Goal: Task Accomplishment & Management: Use online tool/utility

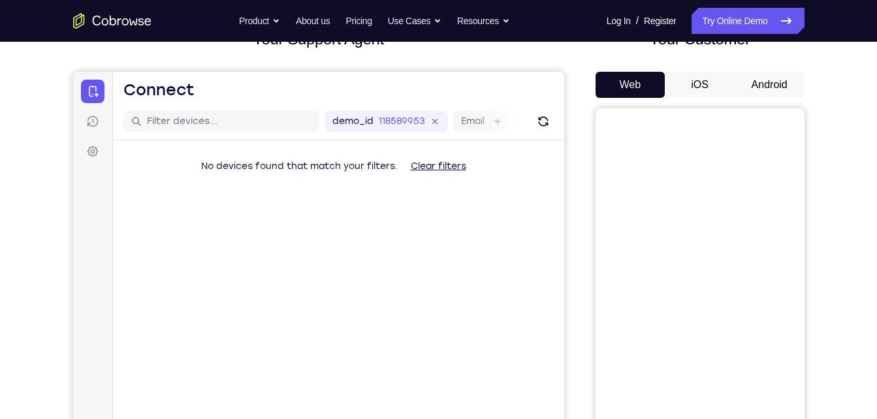
scroll to position [94, 0]
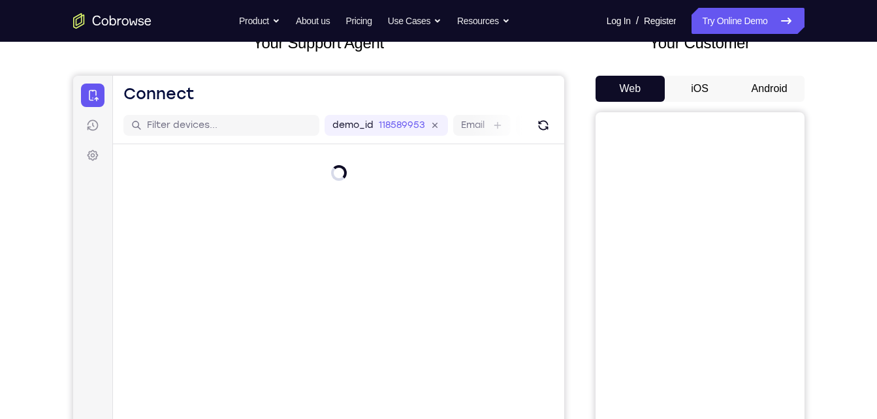
click at [779, 91] on button "Android" at bounding box center [770, 89] width 70 height 26
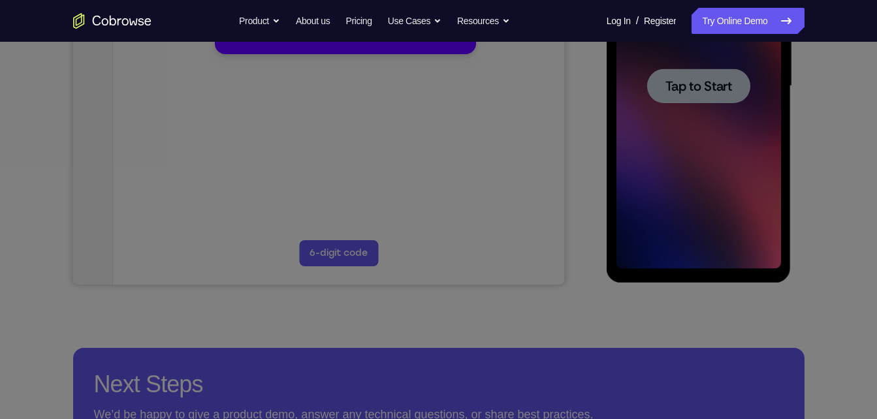
scroll to position [0, 0]
click at [698, 86] on icon at bounding box center [443, 174] width 887 height 490
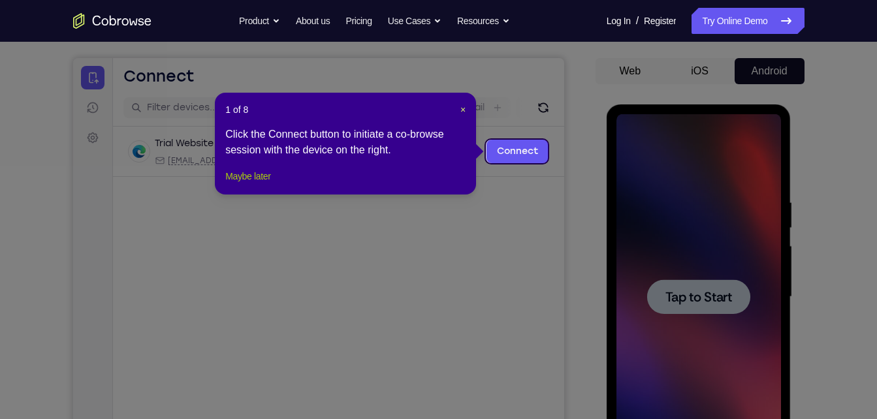
scroll to position [111, 0]
click at [227, 195] on div "1 of 8 × Click the Connect button to initiate a co-browse session with the devi…" at bounding box center [345, 144] width 261 height 102
click at [231, 185] on button "Maybe later" at bounding box center [247, 177] width 45 height 16
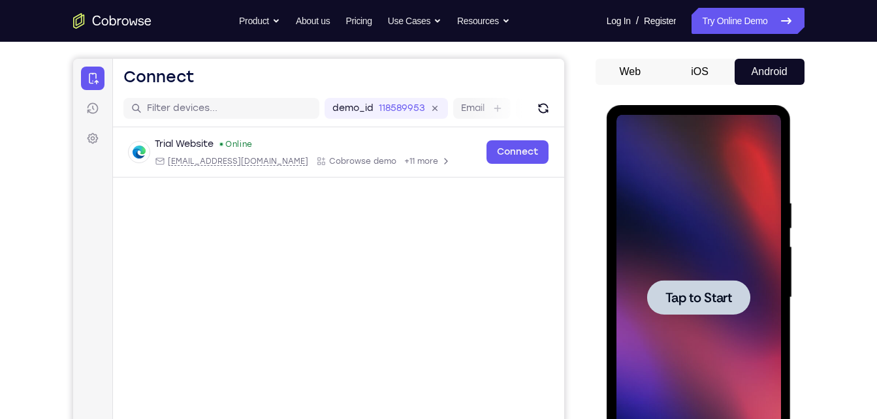
click at [716, 287] on div at bounding box center [698, 297] width 103 height 35
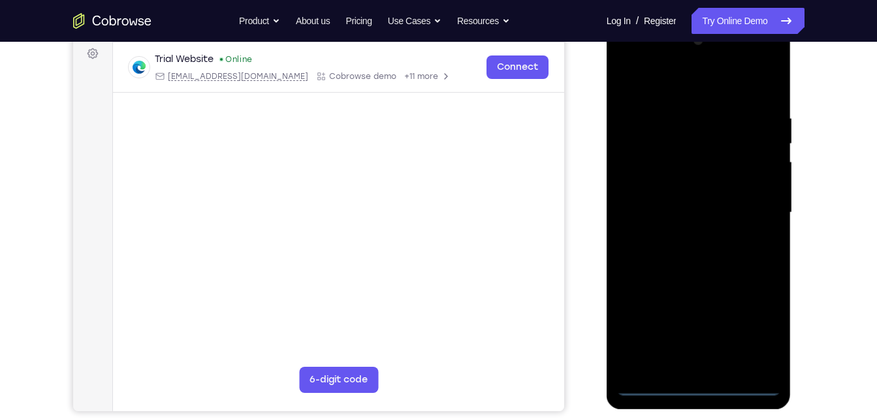
scroll to position [193, 0]
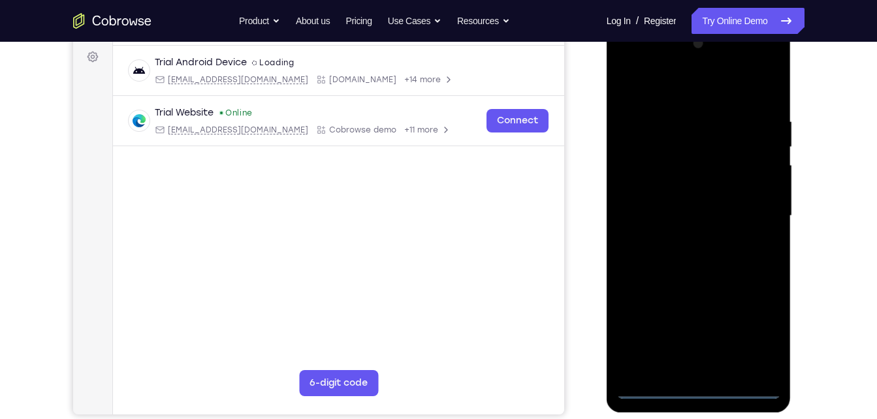
click at [695, 386] on div at bounding box center [699, 216] width 165 height 366
click at [765, 341] on div at bounding box center [699, 216] width 165 height 366
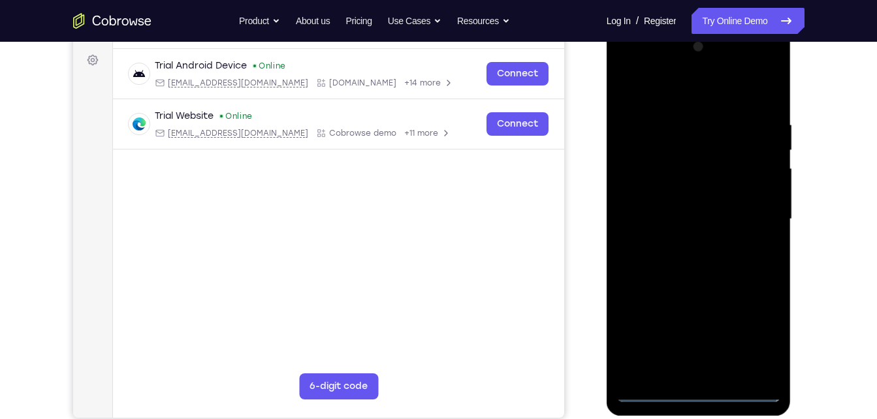
click at [775, 69] on div at bounding box center [699, 220] width 165 height 366
click at [773, 69] on div at bounding box center [699, 220] width 165 height 366
click at [768, 67] on div at bounding box center [699, 220] width 165 height 366
click at [692, 129] on div at bounding box center [699, 220] width 165 height 366
click at [692, 69] on div at bounding box center [699, 220] width 165 height 366
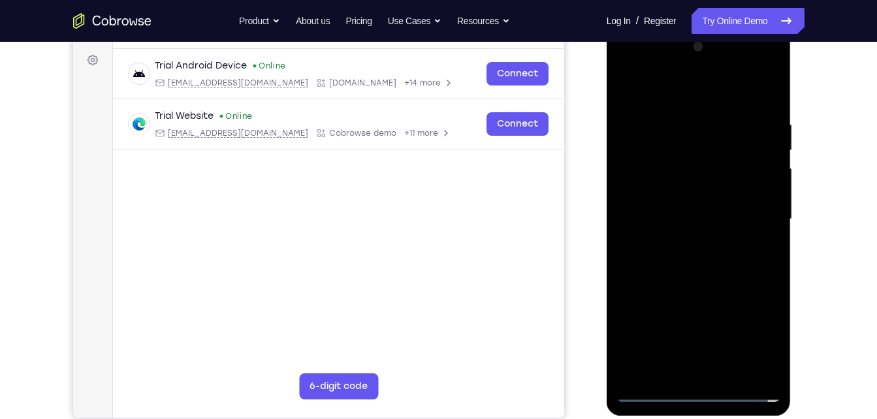
click at [681, 182] on div at bounding box center [699, 220] width 165 height 366
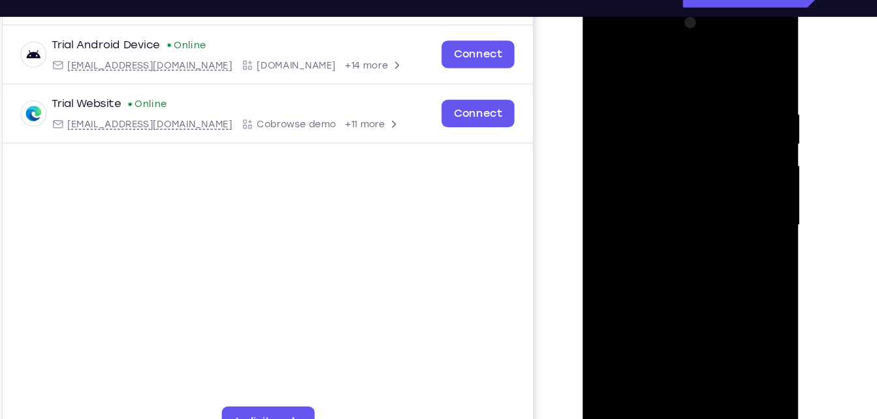
click at [665, 266] on div at bounding box center [674, 192] width 165 height 366
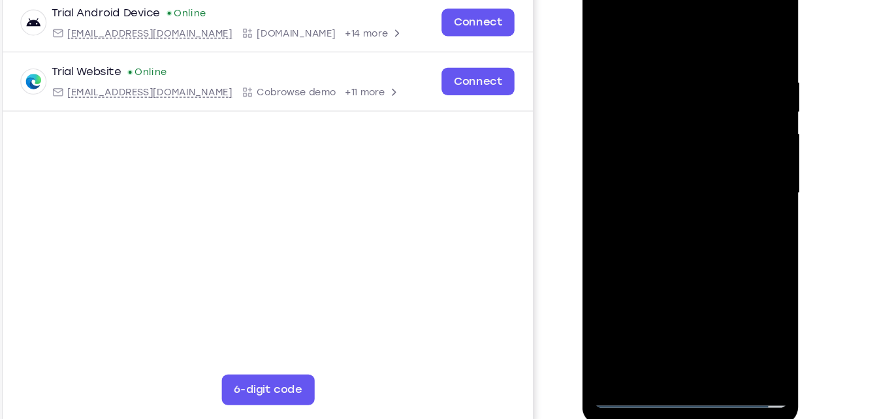
drag, startPoint x: 688, startPoint y: 217, endPoint x: 696, endPoint y: 110, distance: 106.8
click at [696, 110] on div at bounding box center [674, 160] width 165 height 366
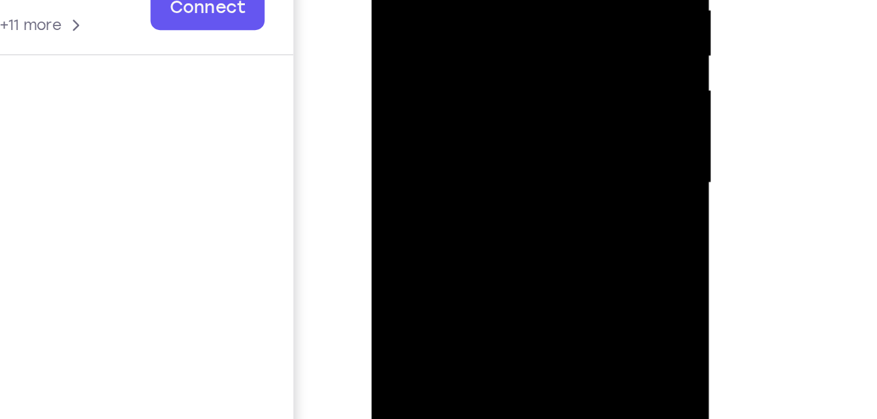
drag, startPoint x: 477, startPoint y: 51, endPoint x: 479, endPoint y: -25, distance: 76.4
click at [479, 0] on div at bounding box center [463, 22] width 165 height 366
drag, startPoint x: 462, startPoint y: 56, endPoint x: 477, endPoint y: -58, distance: 114.5
click at [477, 0] on div at bounding box center [463, 22] width 165 height 366
drag, startPoint x: 507, startPoint y: 73, endPoint x: 523, endPoint y: -5, distance: 79.4
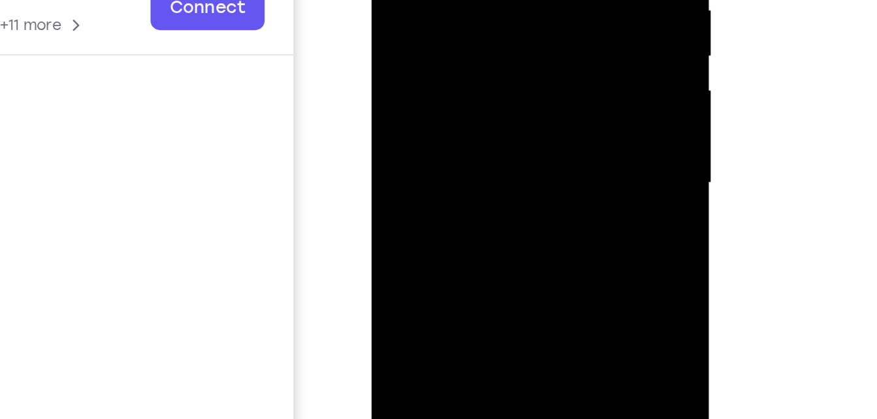
click at [523, 0] on div at bounding box center [463, 22] width 165 height 366
drag, startPoint x: 489, startPoint y: 31, endPoint x: 476, endPoint y: -75, distance: 107.2
drag, startPoint x: 104, startPoint y: 95, endPoint x: 858, endPoint y: 231, distance: 765.8
click at [858, 231] on div "Your Support Agent Your Customer Web iOS Android Next Steps We’d be happy to gi…" at bounding box center [438, 282] width 877 height 861
drag, startPoint x: 523, startPoint y: 57, endPoint x: 524, endPoint y: -43, distance: 99.9
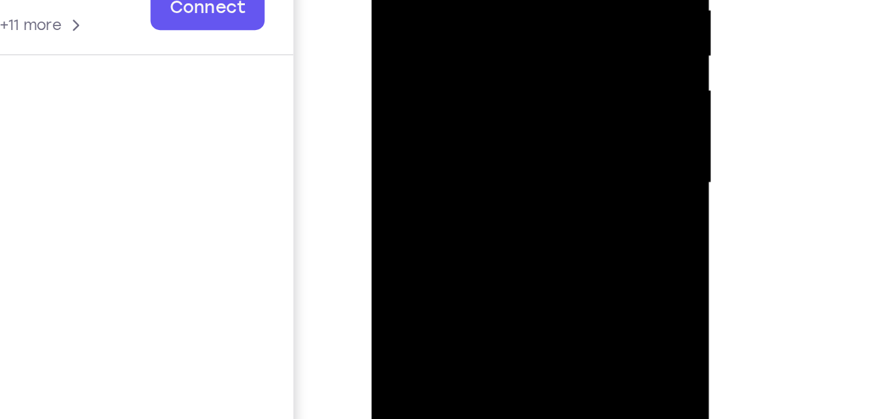
click at [524, 0] on div at bounding box center [463, 22] width 165 height 366
drag, startPoint x: 470, startPoint y: 57, endPoint x: 472, endPoint y: -50, distance: 107.1
click at [472, 0] on div at bounding box center [463, 22] width 165 height 366
drag, startPoint x: 497, startPoint y: -5, endPoint x: 465, endPoint y: -81, distance: 82.2
click at [465, 0] on div at bounding box center [463, 22] width 165 height 366
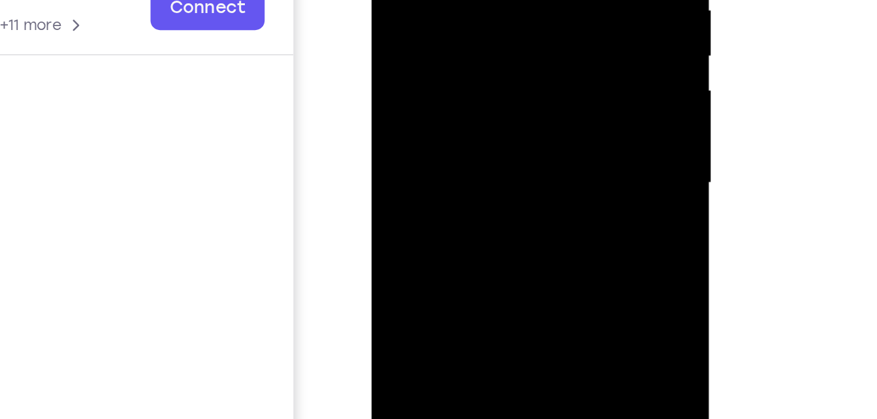
drag, startPoint x: 468, startPoint y: -5, endPoint x: 445, endPoint y: -80, distance: 78.5
click at [445, 0] on div at bounding box center [463, 22] width 165 height 366
drag, startPoint x: 477, startPoint y: 31, endPoint x: 457, endPoint y: -61, distance: 93.8
click at [457, 0] on div at bounding box center [463, 22] width 165 height 366
drag, startPoint x: 469, startPoint y: 35, endPoint x: 453, endPoint y: -2, distance: 40.4
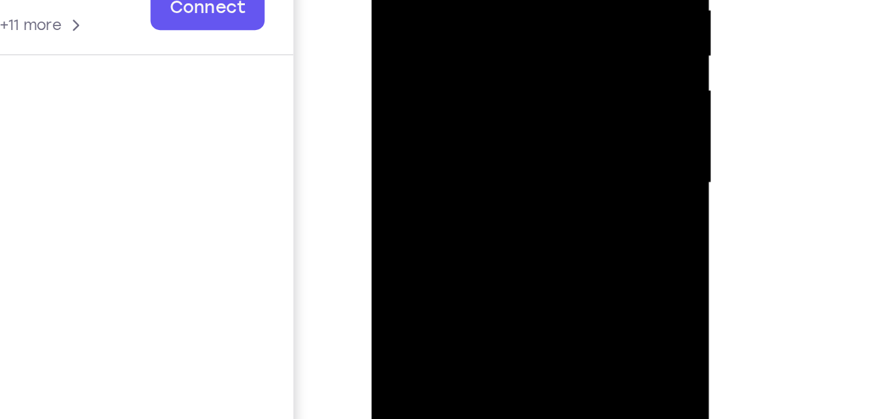
click at [453, 0] on div at bounding box center [463, 22] width 165 height 366
drag, startPoint x: 477, startPoint y: 7, endPoint x: 465, endPoint y: -38, distance: 46.6
click at [465, 0] on div at bounding box center [463, 22] width 165 height 366
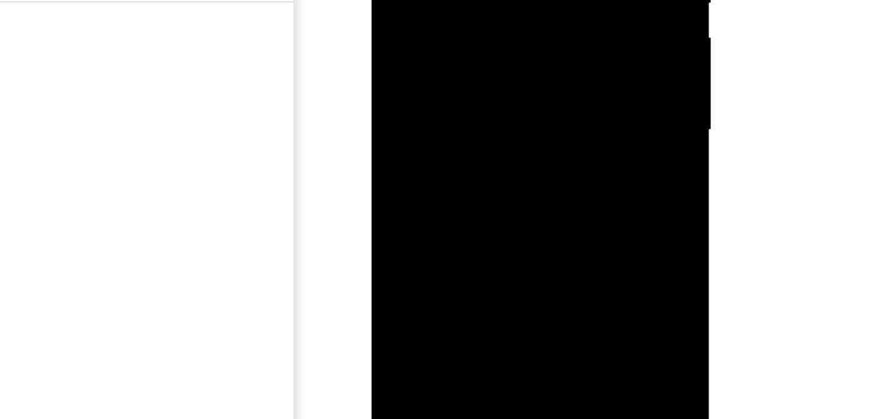
drag, startPoint x: 459, startPoint y: -15, endPoint x: 436, endPoint y: -63, distance: 52.9
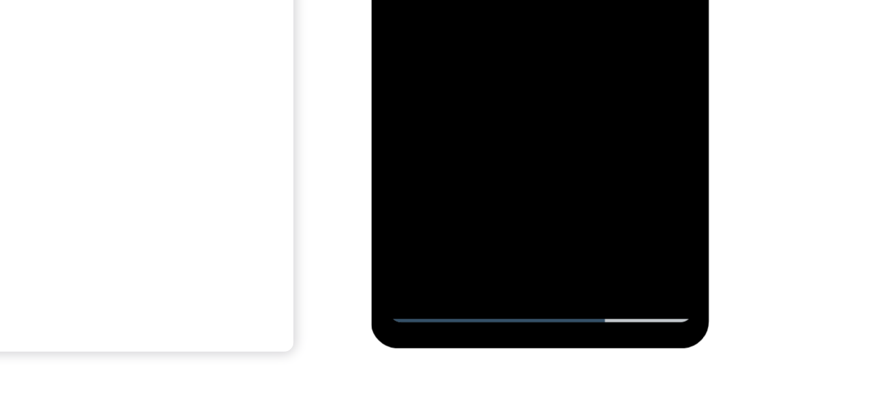
scroll to position [222, 0]
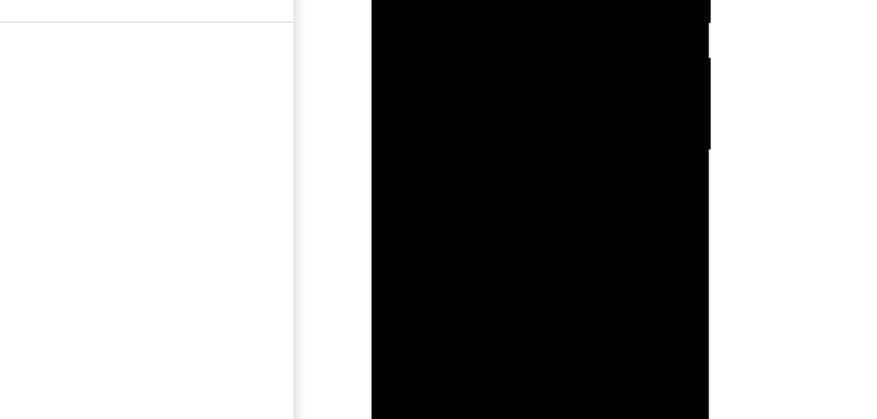
drag, startPoint x: 448, startPoint y: 68, endPoint x: 420, endPoint y: -63, distance: 134.2
drag, startPoint x: 468, startPoint y: -27, endPoint x: 464, endPoint y: -20, distance: 8.8
drag, startPoint x: 491, startPoint y: -19, endPoint x: 466, endPoint y: -72, distance: 58.7
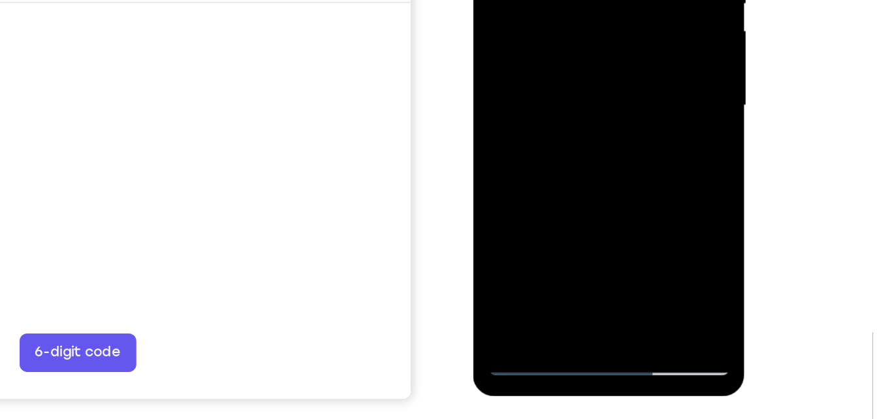
click at [588, 25] on div at bounding box center [565, 14] width 165 height 366
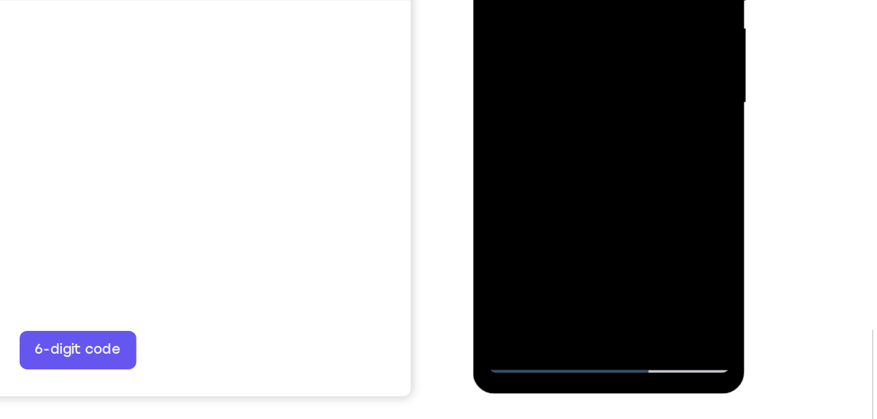
click at [517, 187] on div at bounding box center [565, 12] width 165 height 366
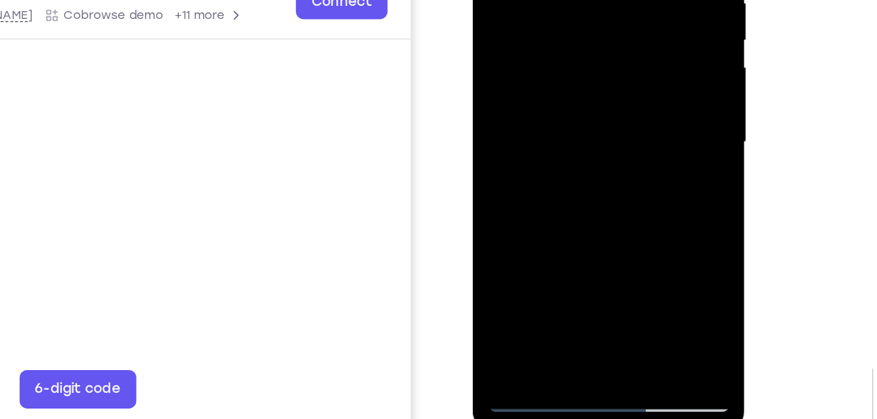
drag, startPoint x: 550, startPoint y: 126, endPoint x: 524, endPoint y: 70, distance: 61.7
click at [524, 70] on div at bounding box center [565, 51] width 165 height 366
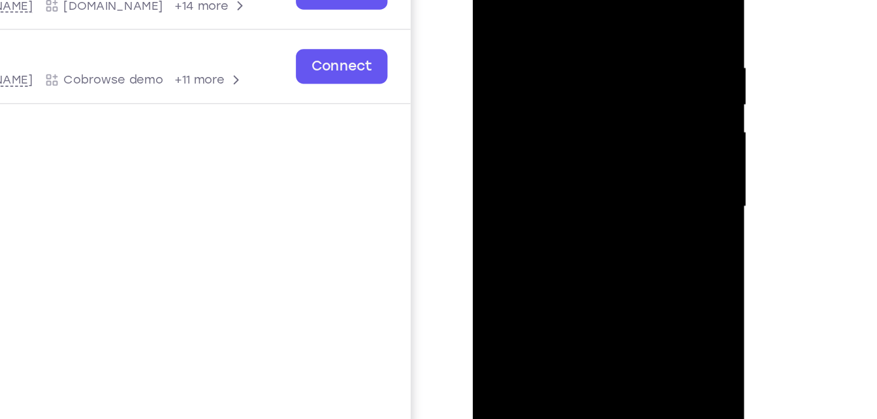
drag, startPoint x: 544, startPoint y: 129, endPoint x: 517, endPoint y: 1, distance: 130.8
click at [517, 1] on div at bounding box center [565, 116] width 165 height 366
drag, startPoint x: 556, startPoint y: 104, endPoint x: 539, endPoint y: 23, distance: 82.9
click at [539, 23] on div at bounding box center [565, 116] width 165 height 366
drag, startPoint x: 552, startPoint y: 76, endPoint x: 519, endPoint y: -5, distance: 87.6
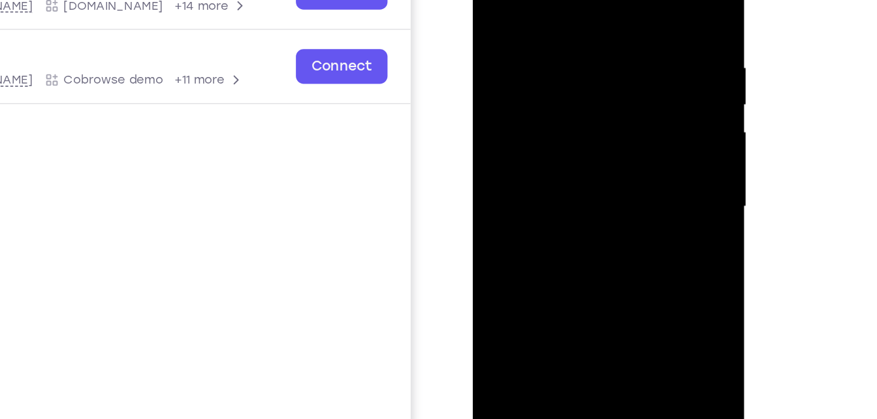
click at [519, 0] on div at bounding box center [565, 116] width 165 height 366
drag, startPoint x: 543, startPoint y: 83, endPoint x: 493, endPoint y: -39, distance: 132.1
click at [493, 0] on div at bounding box center [565, 116] width 165 height 366
drag, startPoint x: 554, startPoint y: 68, endPoint x: 570, endPoint y: 169, distance: 102.3
click at [570, 169] on div at bounding box center [565, 116] width 165 height 366
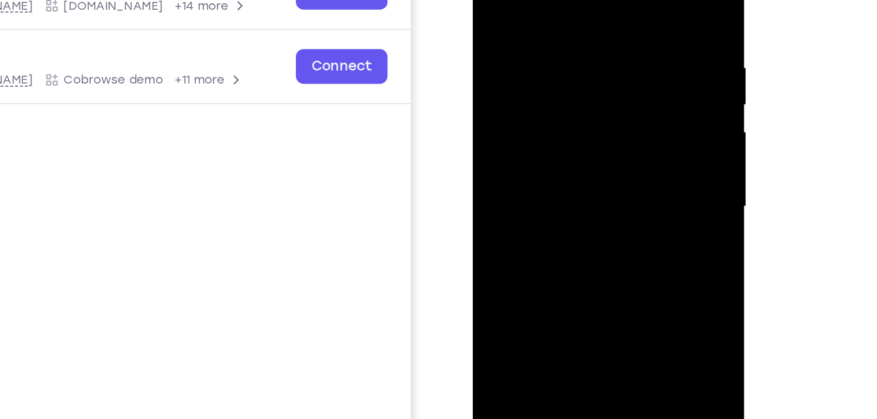
drag, startPoint x: 557, startPoint y: 76, endPoint x: 547, endPoint y: 116, distance: 41.2
click at [547, 116] on div at bounding box center [565, 116] width 165 height 366
click at [571, 99] on div at bounding box center [565, 116] width 165 height 366
click at [565, 107] on div at bounding box center [565, 116] width 165 height 366
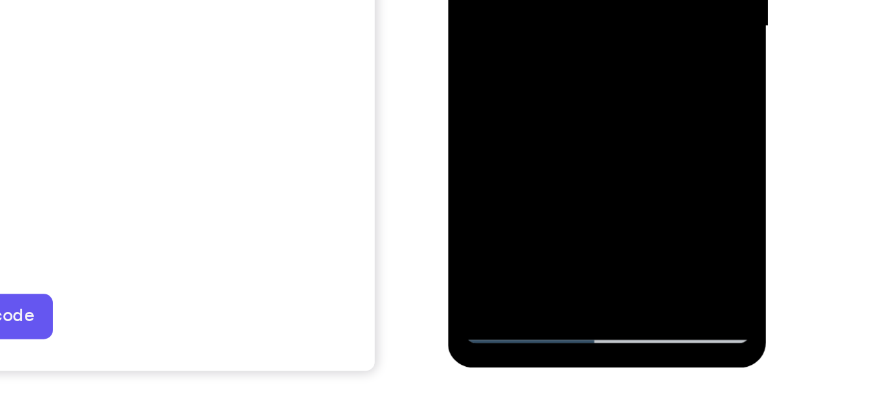
scroll to position [229, 0]
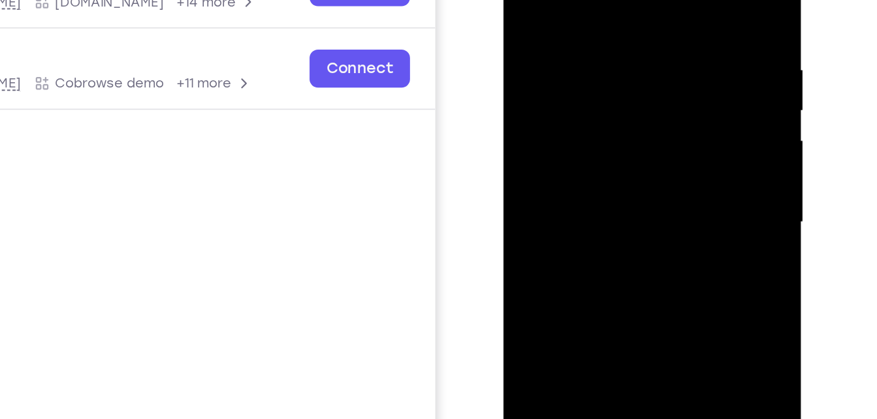
click at [662, 103] on div at bounding box center [596, 105] width 165 height 366
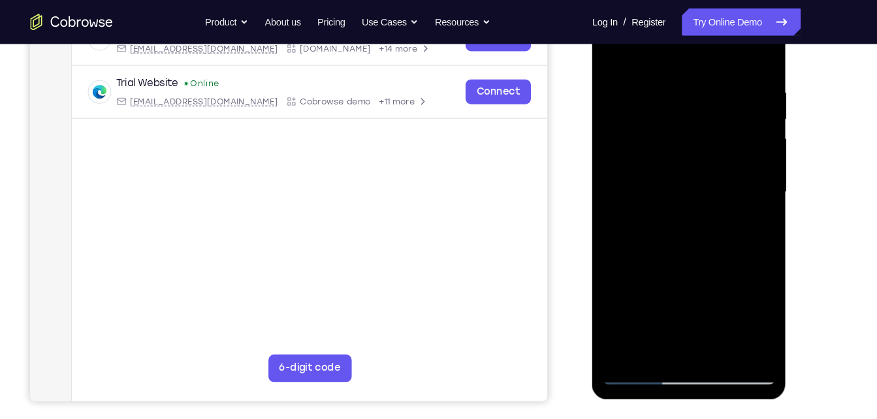
scroll to position [225, 0]
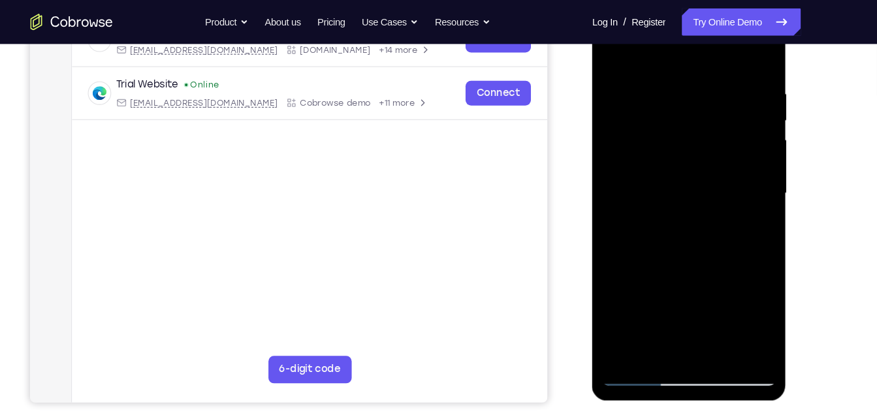
click at [717, 353] on div at bounding box center [684, 184] width 165 height 366
click at [684, 138] on div at bounding box center [684, 184] width 165 height 366
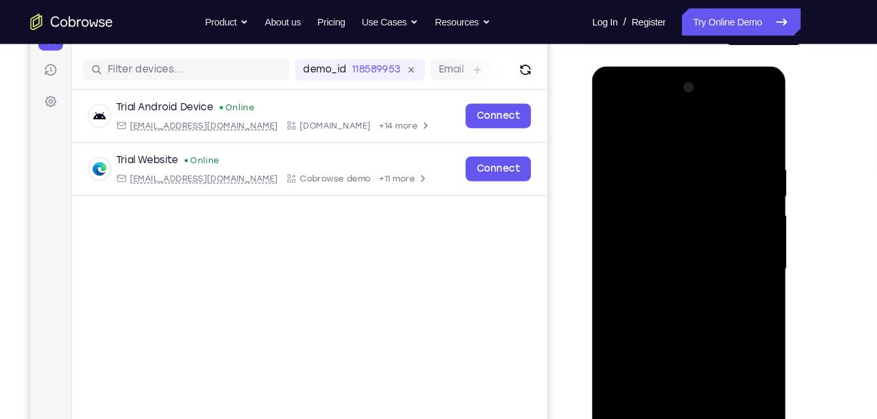
scroll to position [152, 0]
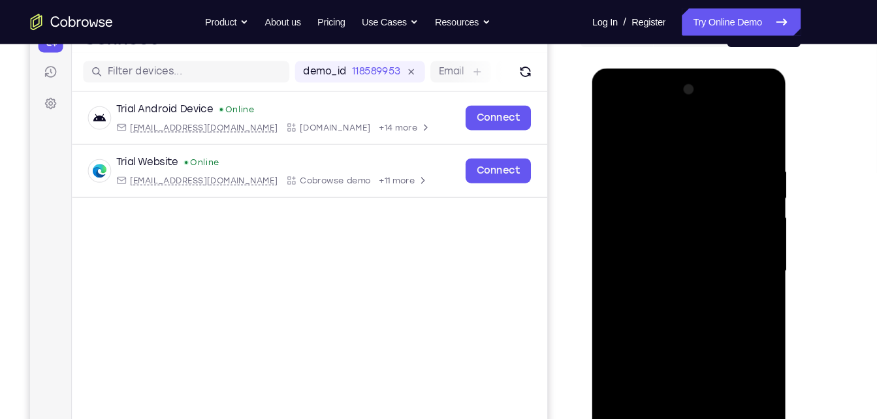
click at [736, 104] on div at bounding box center [684, 261] width 165 height 366
click at [667, 103] on div at bounding box center [684, 261] width 165 height 366
click at [611, 104] on div at bounding box center [684, 261] width 165 height 366
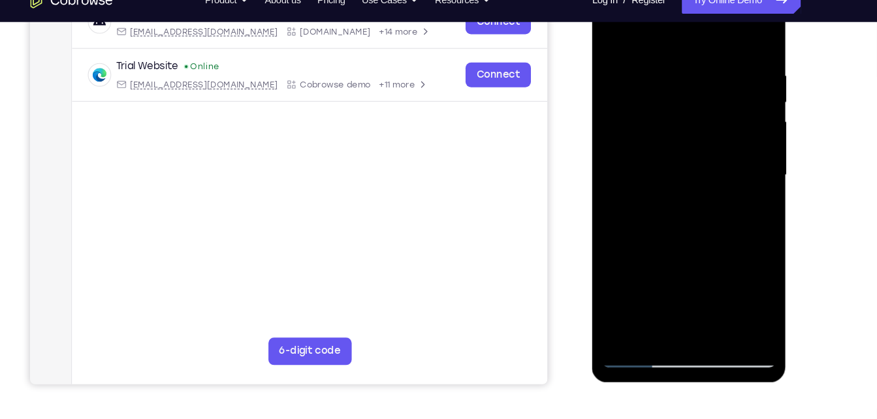
scroll to position [223, 0]
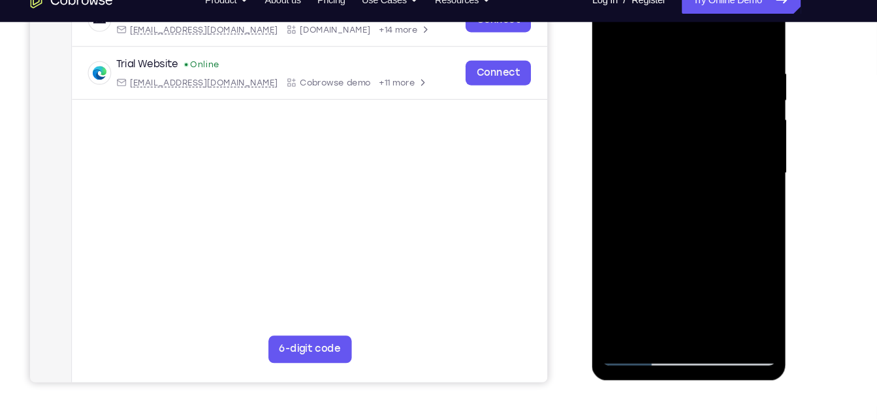
click at [743, 158] on div at bounding box center [684, 163] width 165 height 366
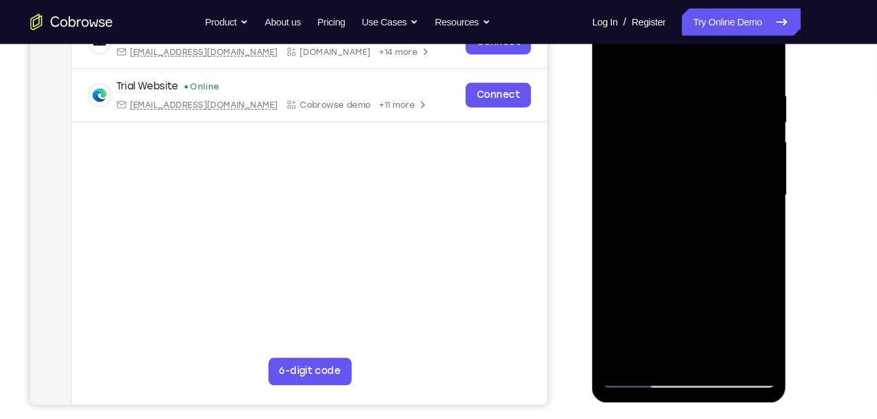
scroll to position [216, 0]
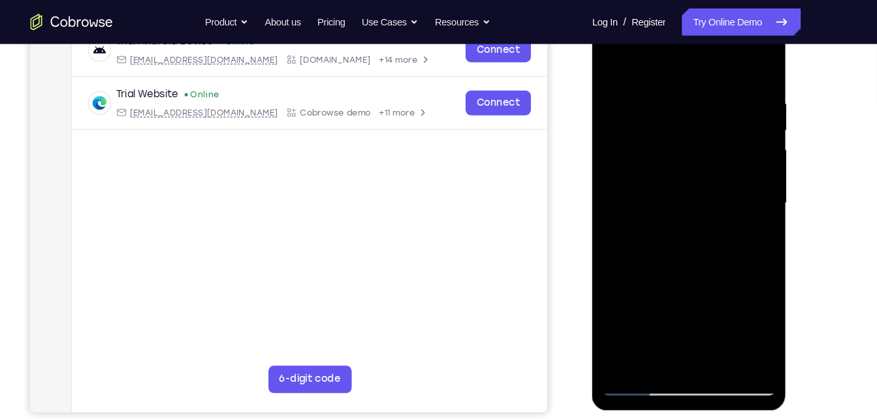
click at [665, 211] on div at bounding box center [684, 193] width 165 height 366
click at [662, 184] on div at bounding box center [684, 193] width 165 height 366
click at [661, 170] on div at bounding box center [684, 193] width 165 height 366
click at [681, 194] on div at bounding box center [684, 193] width 165 height 366
click at [677, 256] on div at bounding box center [684, 193] width 165 height 366
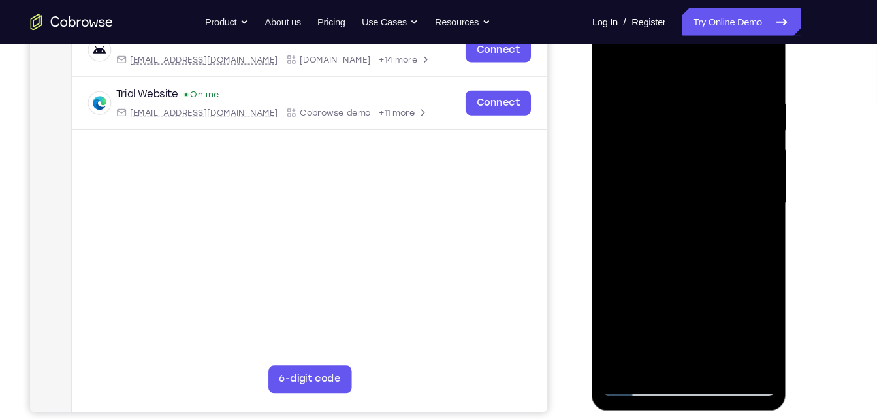
click at [735, 69] on div at bounding box center [684, 193] width 165 height 366
click at [713, 351] on div at bounding box center [684, 193] width 165 height 366
click at [675, 259] on div at bounding box center [684, 193] width 165 height 366
click at [653, 191] on div at bounding box center [684, 193] width 165 height 366
click at [663, 338] on div at bounding box center [684, 193] width 165 height 366
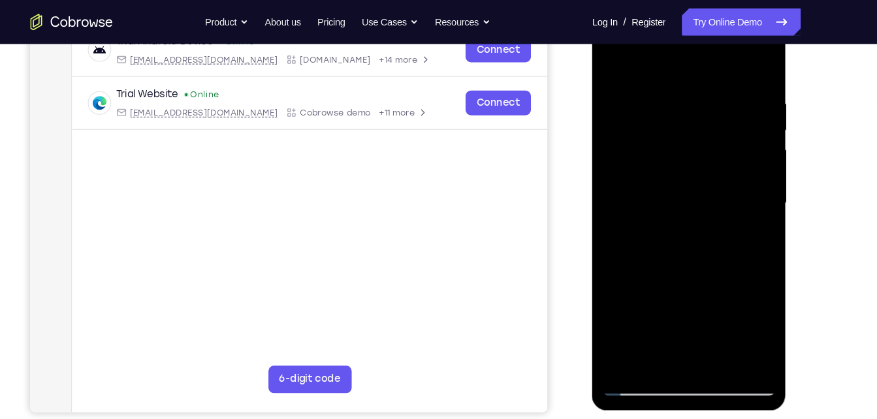
click at [749, 221] on div at bounding box center [684, 193] width 165 height 366
click at [743, 219] on div at bounding box center [684, 193] width 165 height 366
click at [754, 315] on div at bounding box center [684, 193] width 165 height 366
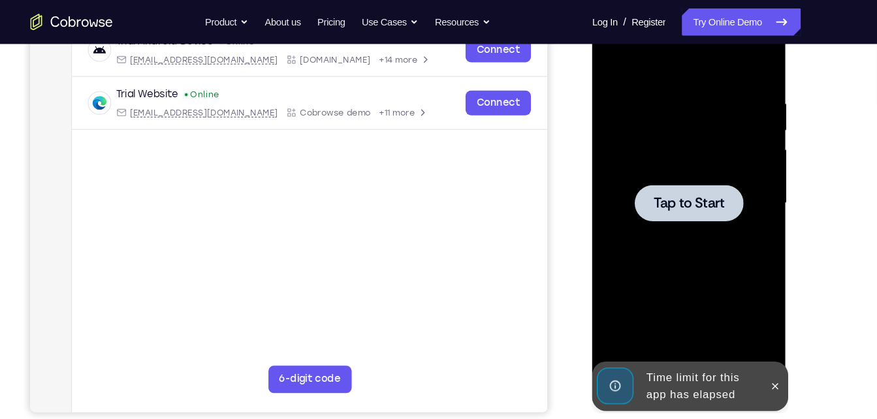
click at [717, 200] on span "Tap to Start" at bounding box center [684, 193] width 67 height 13
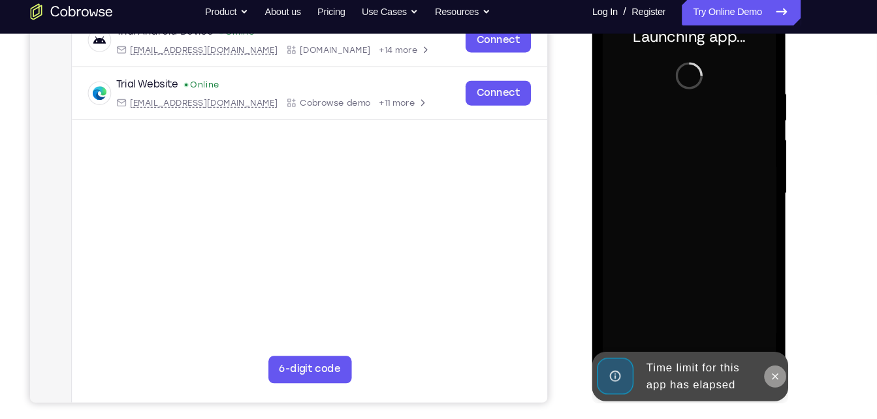
click at [763, 355] on icon at bounding box center [766, 357] width 10 height 10
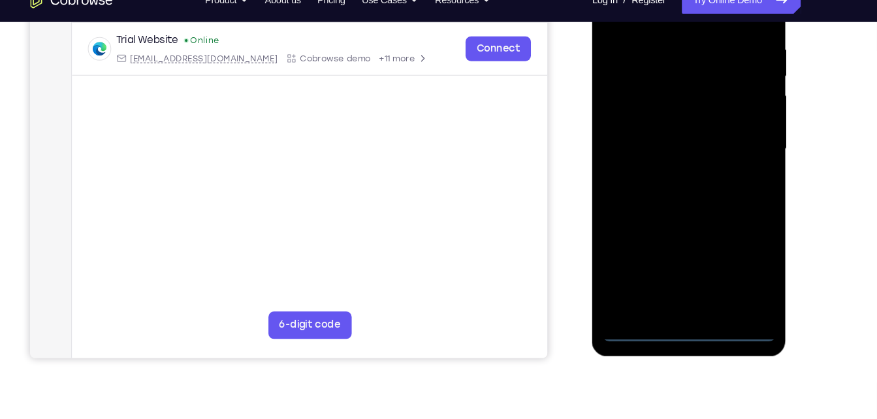
scroll to position [248, 0]
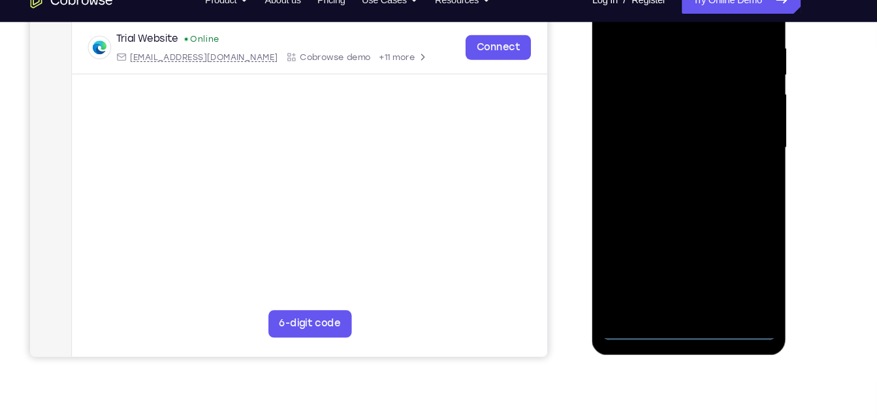
click at [677, 306] on div at bounding box center [684, 138] width 165 height 366
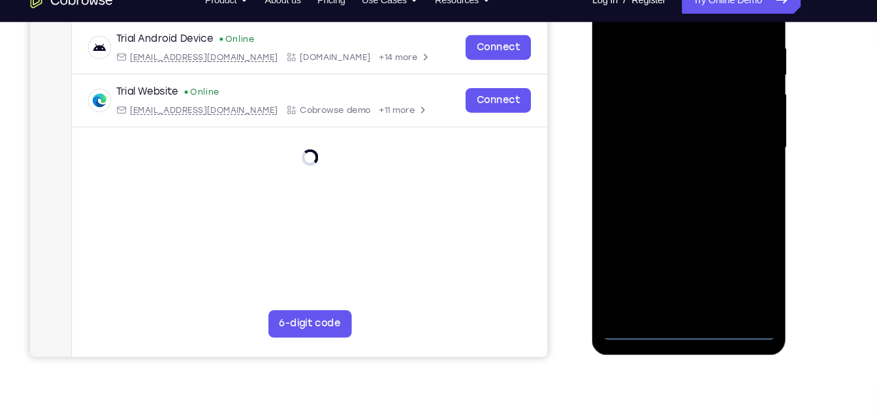
click at [687, 308] on div at bounding box center [684, 138] width 165 height 366
click at [738, 253] on div at bounding box center [684, 138] width 165 height 366
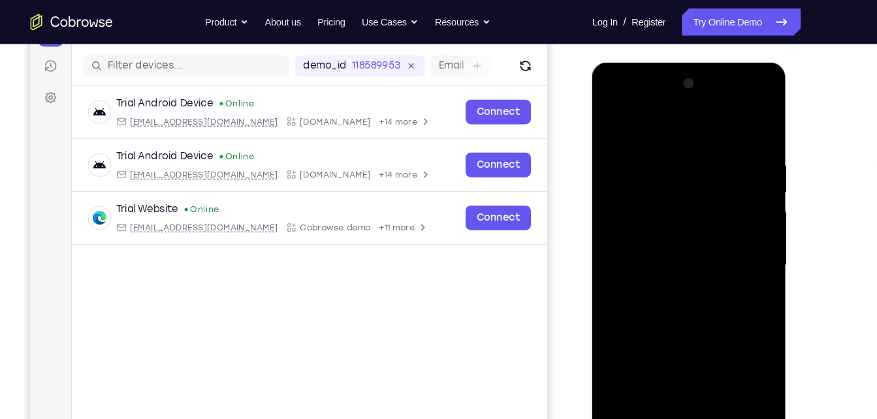
scroll to position [156, 0]
click at [629, 95] on div at bounding box center [684, 255] width 165 height 366
click at [739, 241] on div at bounding box center [684, 255] width 165 height 366
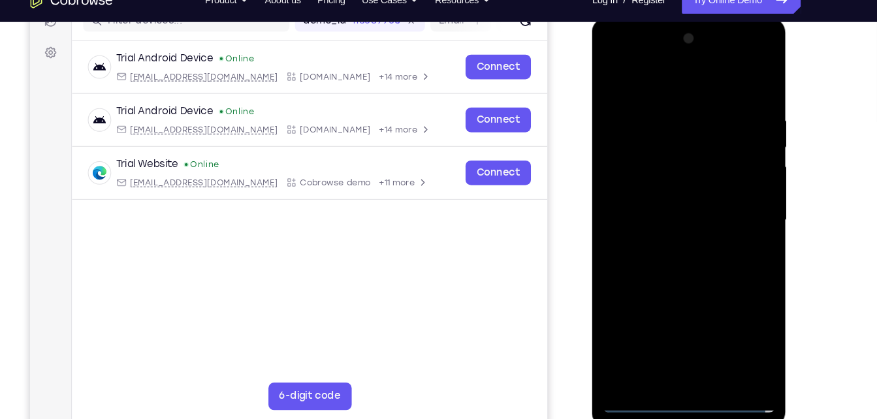
click at [669, 359] on div at bounding box center [684, 210] width 165 height 366
click at [641, 380] on div at bounding box center [684, 210] width 165 height 366
click at [701, 364] on div at bounding box center [684, 210] width 165 height 366
click at [694, 198] on div at bounding box center [684, 210] width 165 height 366
click at [694, 182] on div at bounding box center [684, 210] width 165 height 366
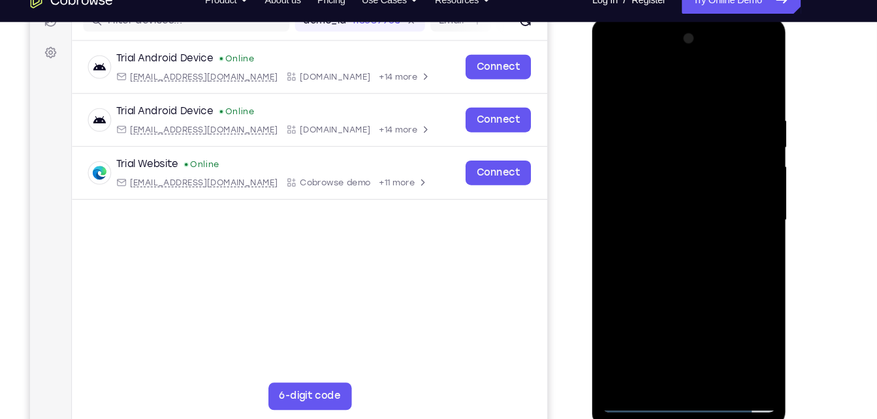
click at [698, 157] on div at bounding box center [684, 210] width 165 height 366
click at [653, 182] on div at bounding box center [684, 210] width 165 height 366
click at [672, 208] on div at bounding box center [684, 210] width 165 height 366
click at [701, 267] on div at bounding box center [684, 210] width 165 height 366
click at [755, 227] on div at bounding box center [684, 210] width 165 height 366
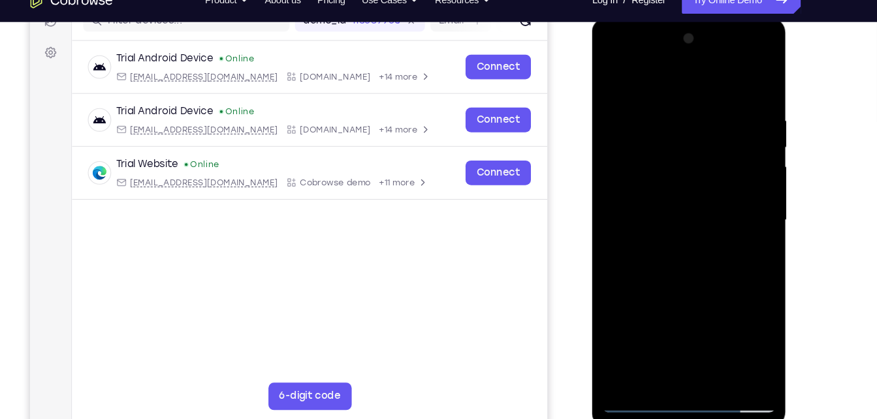
click at [709, 206] on div at bounding box center [684, 210] width 165 height 366
click at [686, 265] on div at bounding box center [684, 210] width 165 height 366
click at [697, 233] on div at bounding box center [684, 210] width 165 height 366
click at [700, 160] on div at bounding box center [684, 210] width 165 height 366
click at [700, 202] on div at bounding box center [684, 210] width 165 height 366
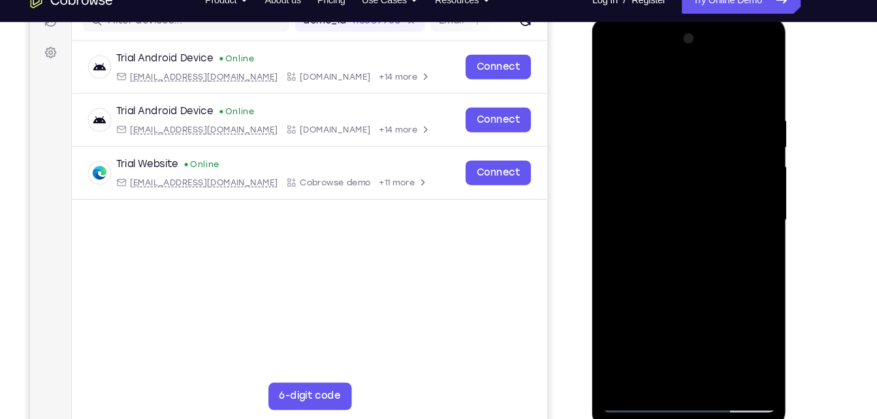
click at [693, 253] on div at bounding box center [684, 210] width 165 height 366
click at [693, 248] on div at bounding box center [684, 210] width 165 height 366
click at [711, 355] on div at bounding box center [684, 210] width 165 height 366
click at [703, 268] on div at bounding box center [684, 210] width 165 height 366
click at [713, 362] on div at bounding box center [684, 210] width 165 height 366
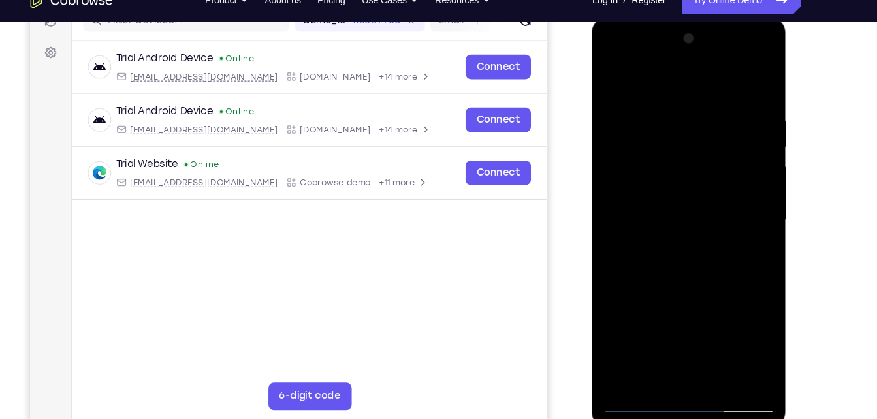
click at [673, 277] on div at bounding box center [684, 210] width 165 height 366
click at [688, 205] on div at bounding box center [684, 210] width 165 height 366
click at [649, 81] on div at bounding box center [684, 210] width 165 height 366
click at [623, 103] on div at bounding box center [684, 210] width 165 height 366
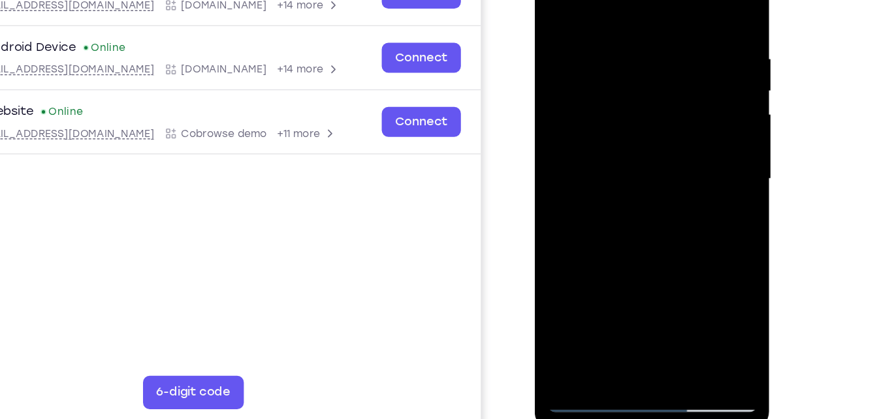
scroll to position [176, 0]
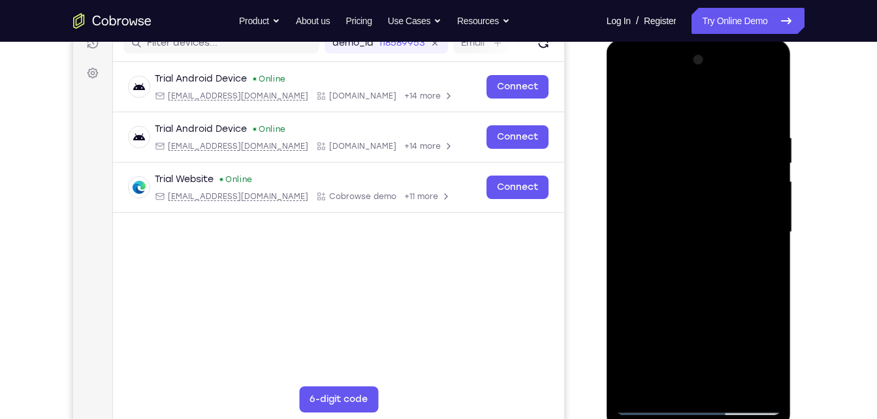
click at [765, 102] on div at bounding box center [699, 233] width 165 height 366
click at [628, 103] on div at bounding box center [699, 233] width 165 height 366
click at [650, 96] on div at bounding box center [699, 233] width 165 height 366
click at [625, 206] on div at bounding box center [699, 233] width 165 height 366
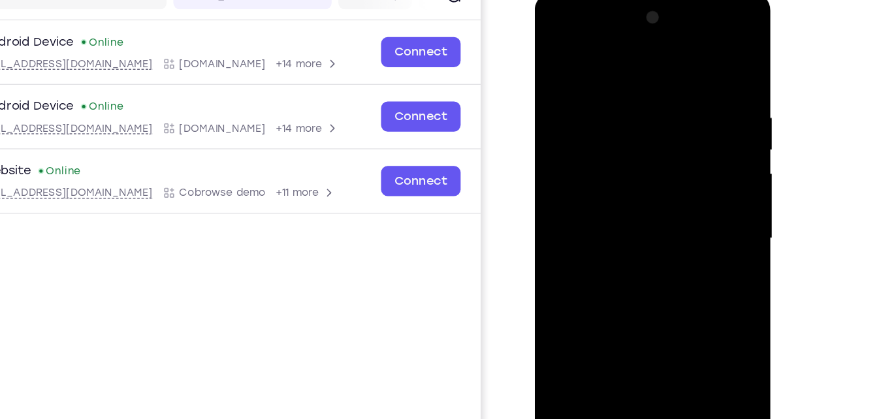
click at [693, 167] on div at bounding box center [627, 185] width 165 height 366
click at [554, 133] on div at bounding box center [627, 185] width 165 height 366
click at [690, 146] on div at bounding box center [627, 185] width 165 height 366
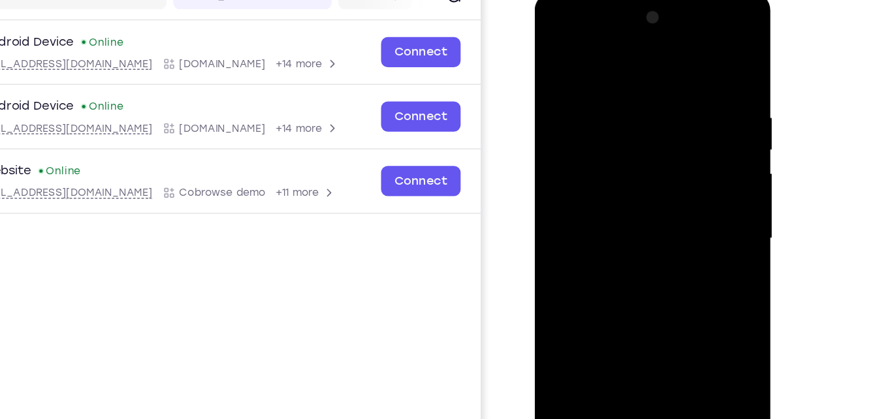
click at [690, 146] on div at bounding box center [627, 185] width 165 height 366
click at [562, 130] on div at bounding box center [627, 185] width 165 height 366
click at [697, 97] on div at bounding box center [627, 185] width 165 height 366
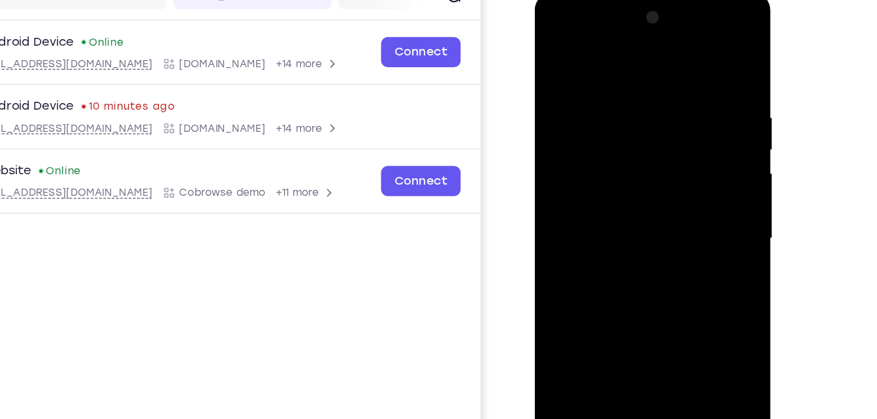
click at [697, 97] on div at bounding box center [627, 185] width 165 height 366
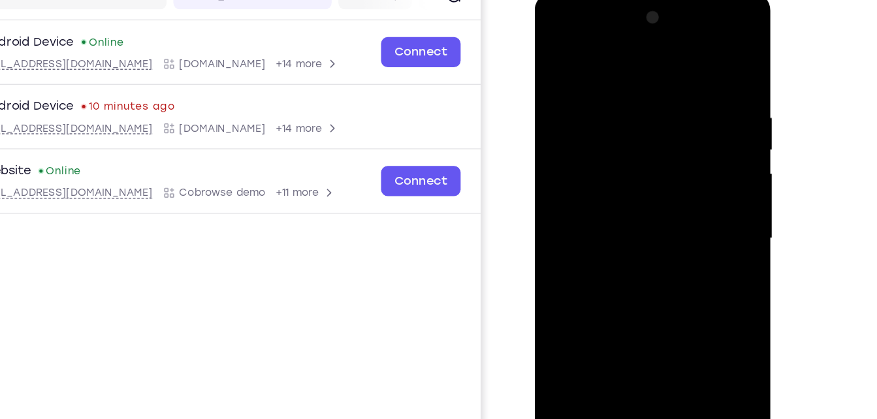
click at [697, 97] on div at bounding box center [627, 185] width 165 height 366
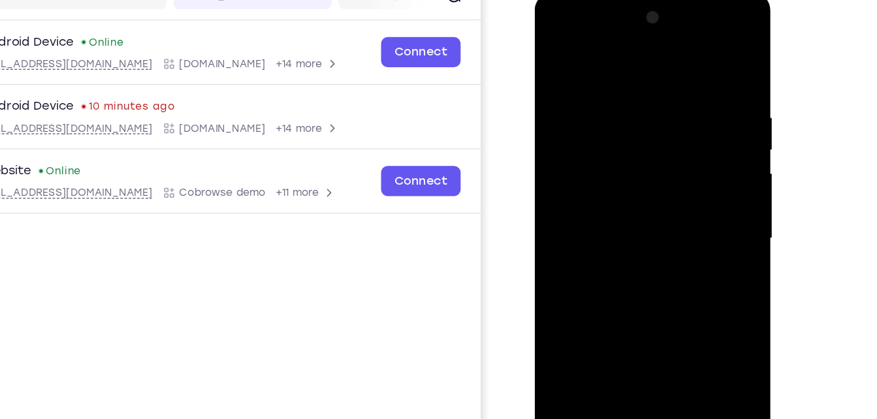
click at [705, 148] on div at bounding box center [627, 185] width 165 height 366
click at [690, 143] on div at bounding box center [627, 185] width 165 height 366
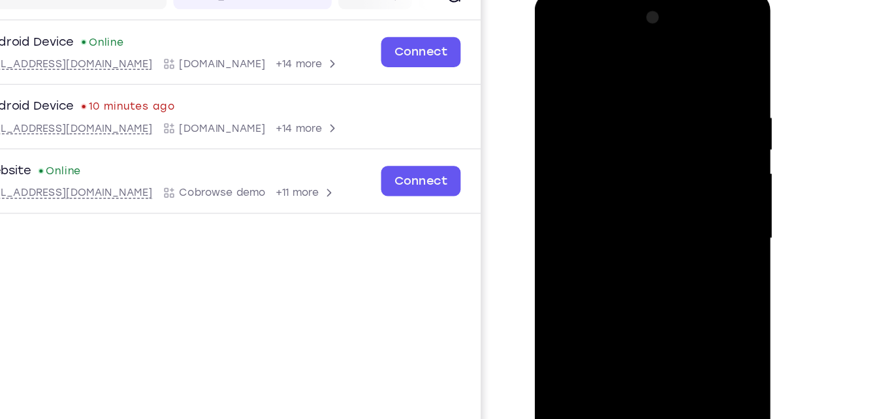
click at [690, 143] on div at bounding box center [627, 185] width 165 height 366
click at [690, 141] on div at bounding box center [627, 185] width 165 height 366
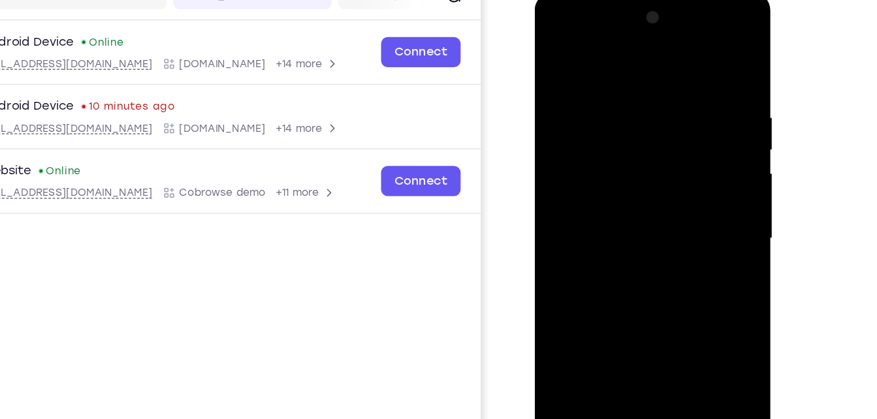
click at [690, 141] on div at bounding box center [627, 185] width 165 height 366
click at [690, 140] on div at bounding box center [627, 185] width 165 height 366
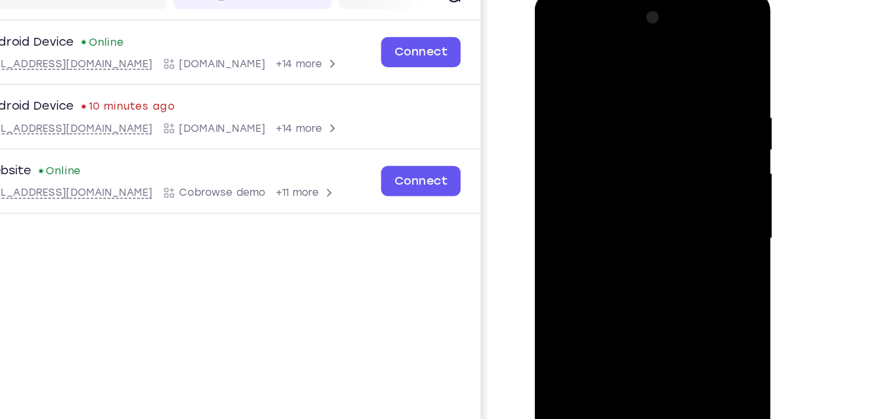
click at [690, 140] on div at bounding box center [627, 185] width 165 height 366
click at [556, 50] on div at bounding box center [627, 185] width 165 height 366
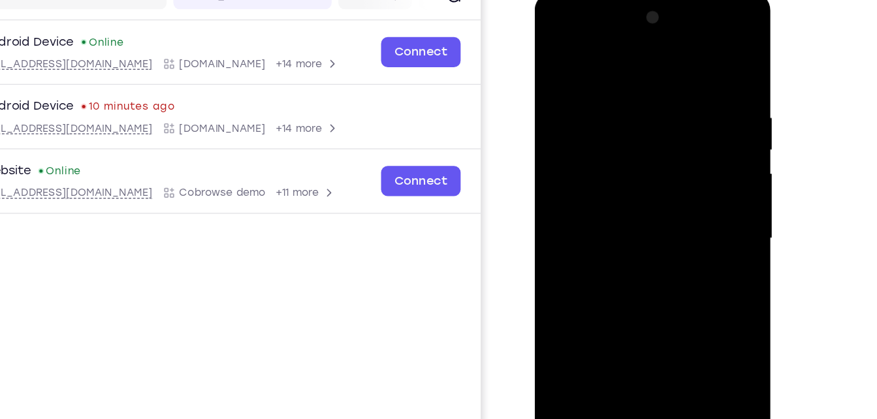
click at [555, 51] on div at bounding box center [627, 185] width 165 height 366
click at [552, 55] on div at bounding box center [627, 185] width 165 height 366
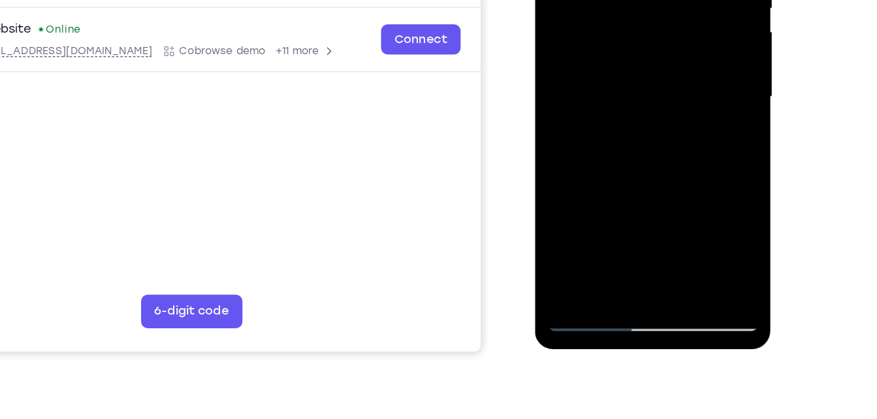
click at [595, 201] on div at bounding box center [627, 43] width 165 height 366
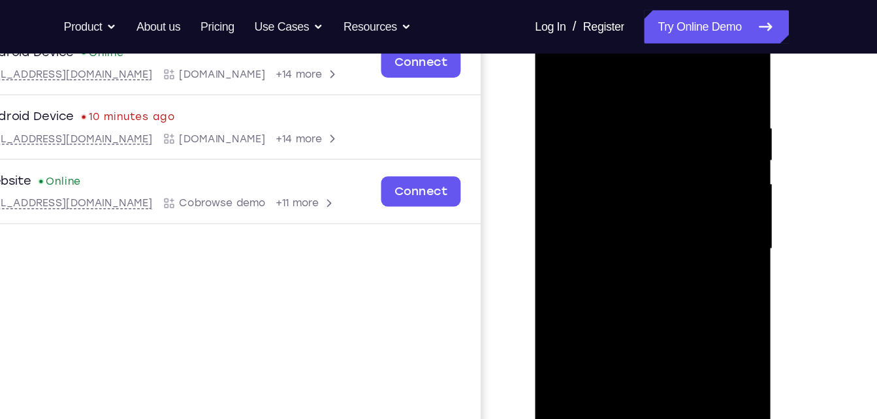
scroll to position [211, 0]
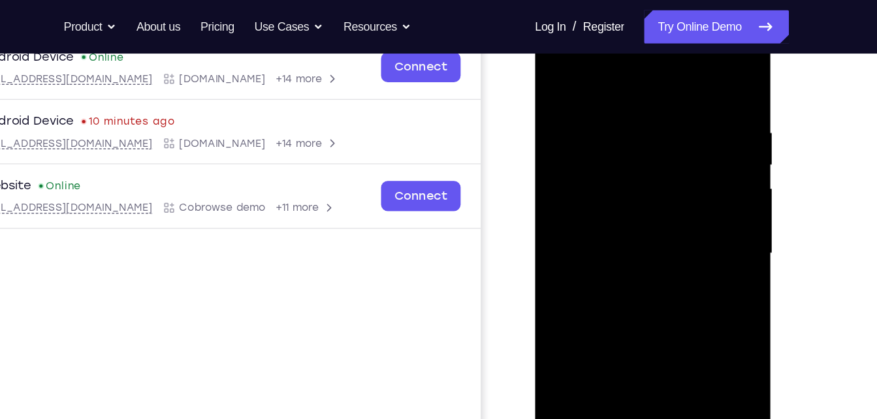
click at [618, 65] on div at bounding box center [627, 199] width 165 height 366
click at [596, 119] on div at bounding box center [627, 199] width 165 height 366
click at [551, 65] on div at bounding box center [627, 199] width 165 height 366
click at [587, 134] on div at bounding box center [627, 199] width 165 height 366
click at [565, 106] on div at bounding box center [627, 199] width 165 height 366
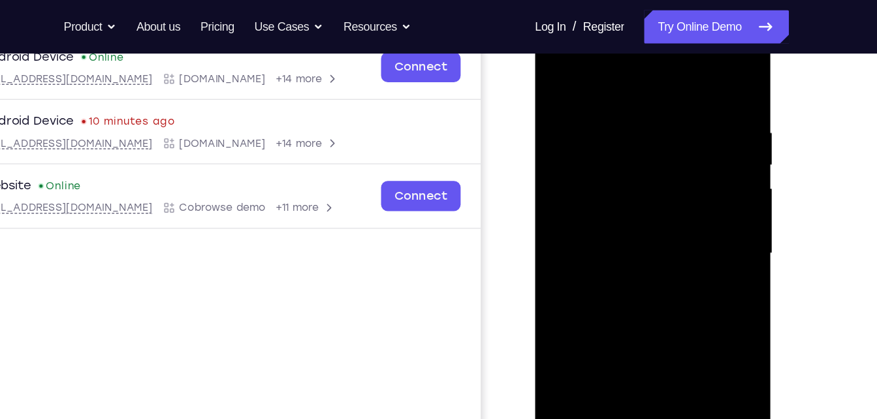
scroll to position [210, 0]
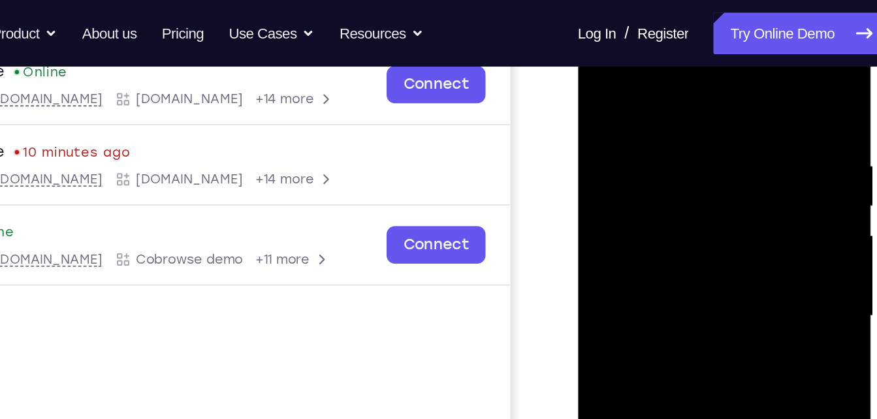
click at [597, 70] on div at bounding box center [670, 202] width 165 height 366
click at [743, 71] on div at bounding box center [670, 202] width 165 height 366
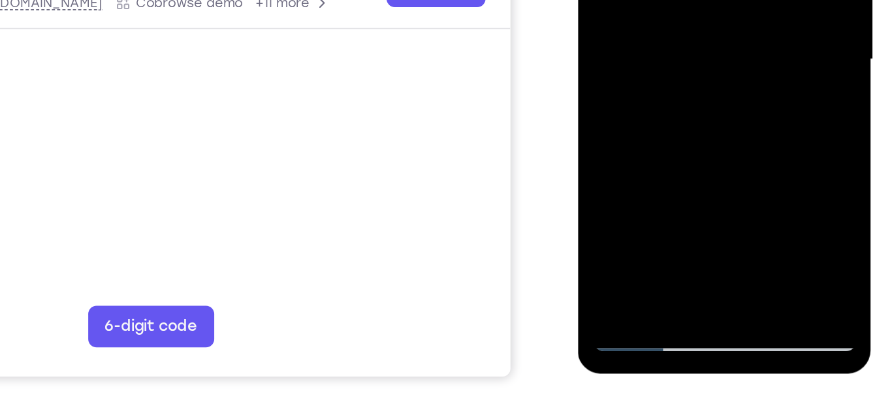
scroll to position [214, 0]
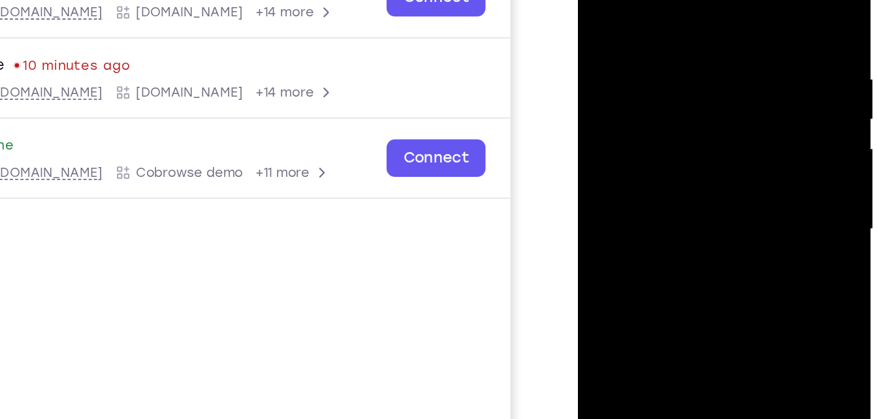
click at [621, 226] on div at bounding box center [670, 116] width 165 height 366
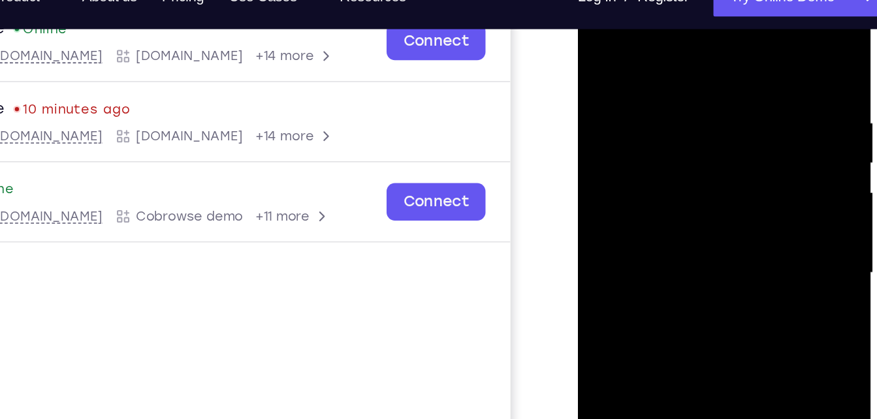
click at [739, 29] on div at bounding box center [670, 159] width 165 height 366
click at [598, 30] on div at bounding box center [670, 159] width 165 height 366
click at [733, 25] on div at bounding box center [670, 159] width 165 height 366
click at [743, 28] on div at bounding box center [670, 159] width 165 height 366
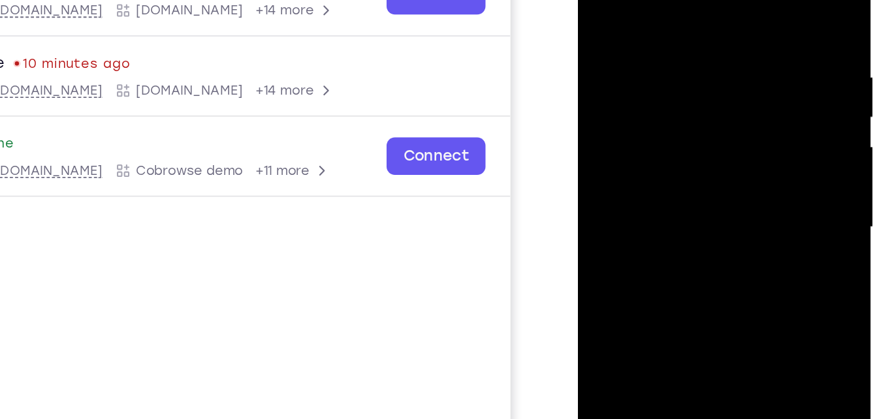
click at [600, 0] on div at bounding box center [670, 114] width 165 height 366
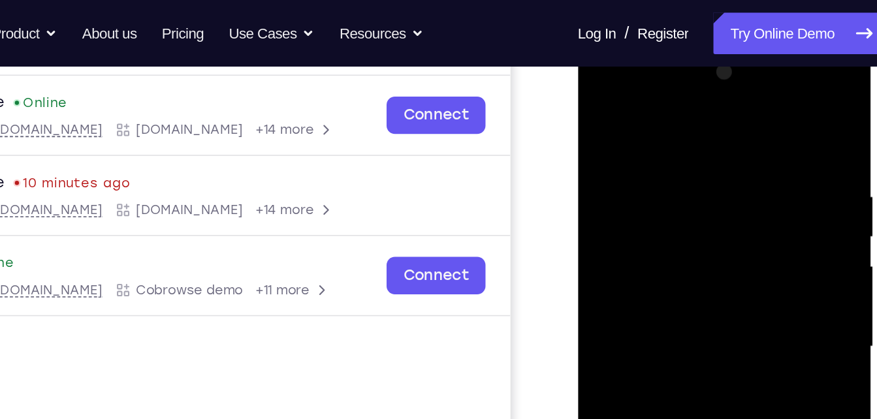
scroll to position [181, 0]
